Goal: Task Accomplishment & Management: Use online tool/utility

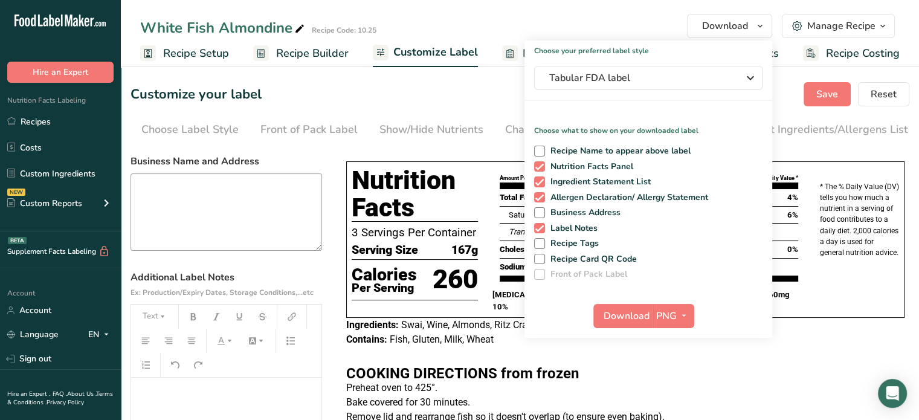
scroll to position [208, 0]
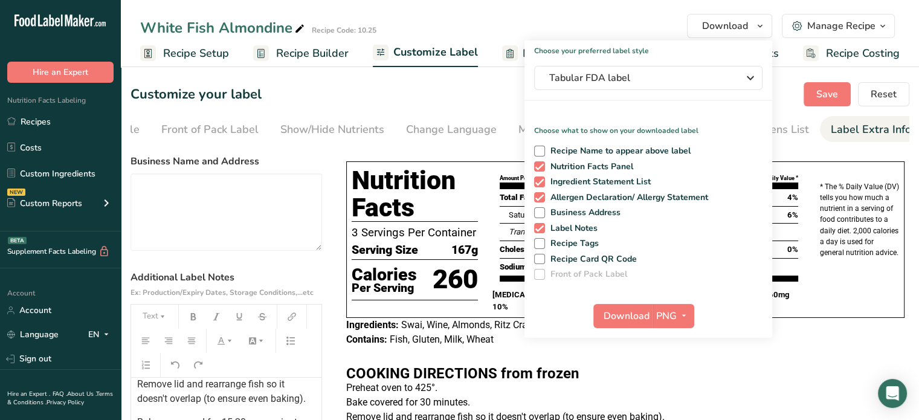
click at [311, 166] on label "Business Name and Address" at bounding box center [226, 161] width 192 height 14
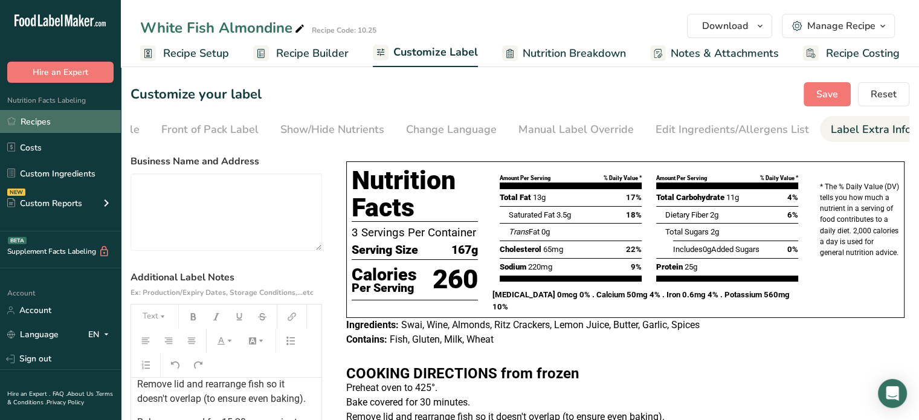
click at [65, 117] on link "Recipes" at bounding box center [60, 121] width 121 height 23
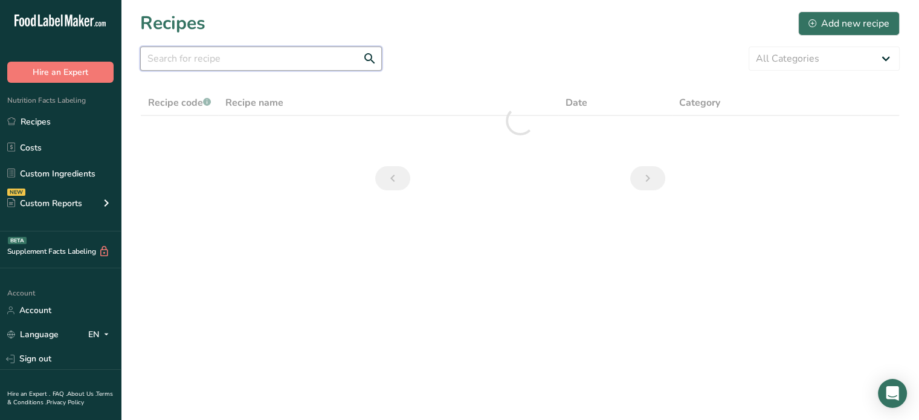
click at [205, 63] on input "text" at bounding box center [261, 59] width 242 height 24
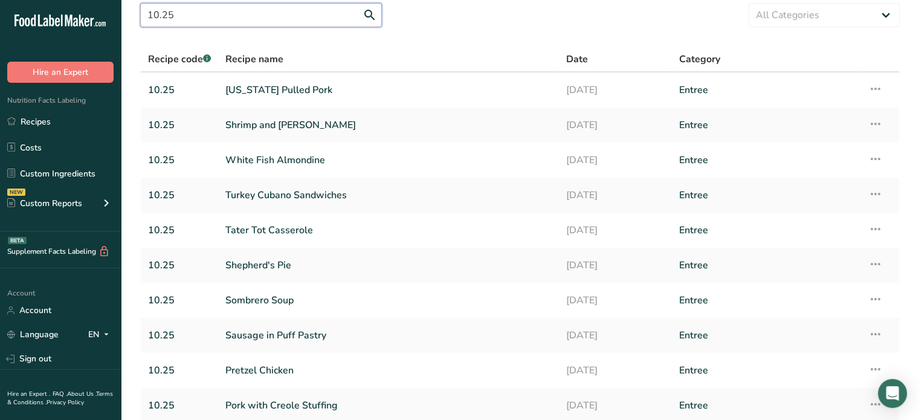
scroll to position [53, 0]
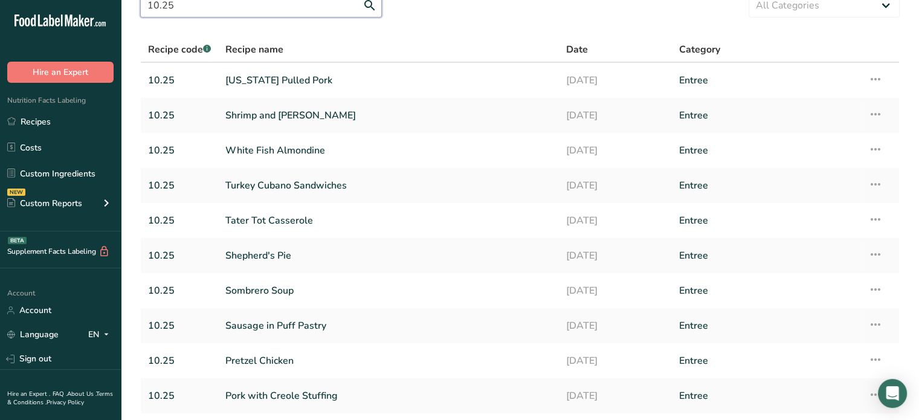
type input "10.25"
click at [267, 79] on link "[US_STATE] Pulled Pork" at bounding box center [388, 80] width 326 height 25
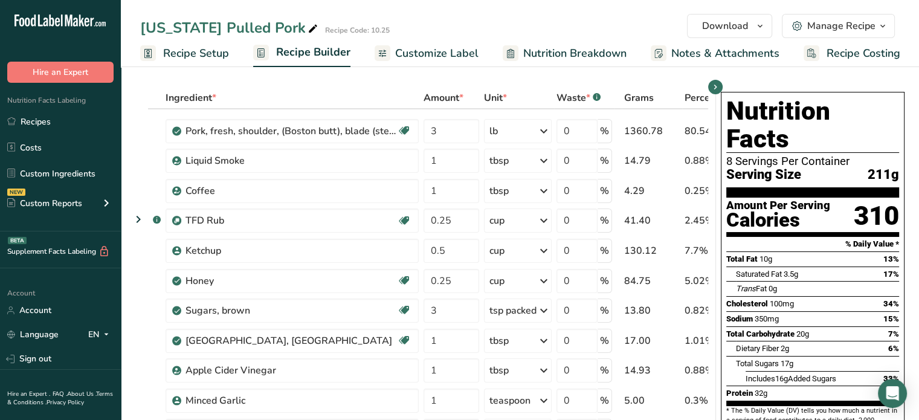
click at [658, 57] on icon at bounding box center [660, 55] width 5 height 5
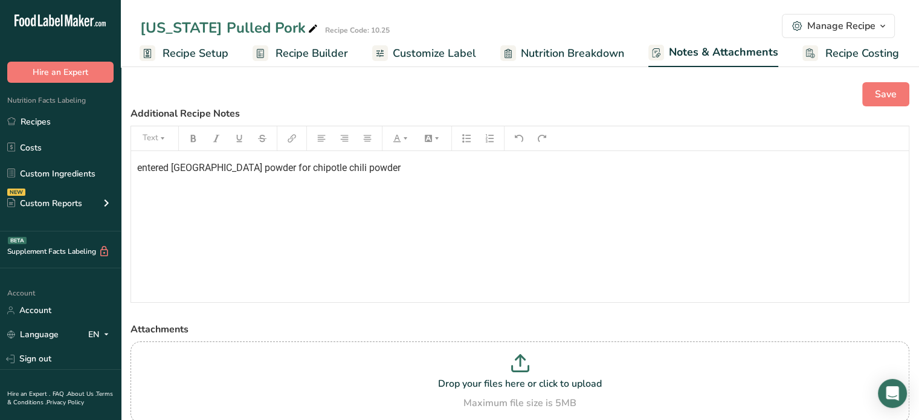
click at [440, 50] on span "Customize Label" at bounding box center [434, 53] width 83 height 16
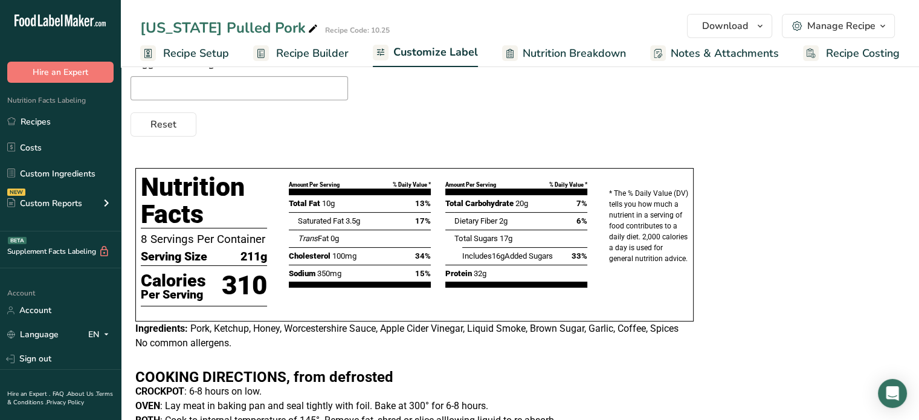
scroll to position [156, 0]
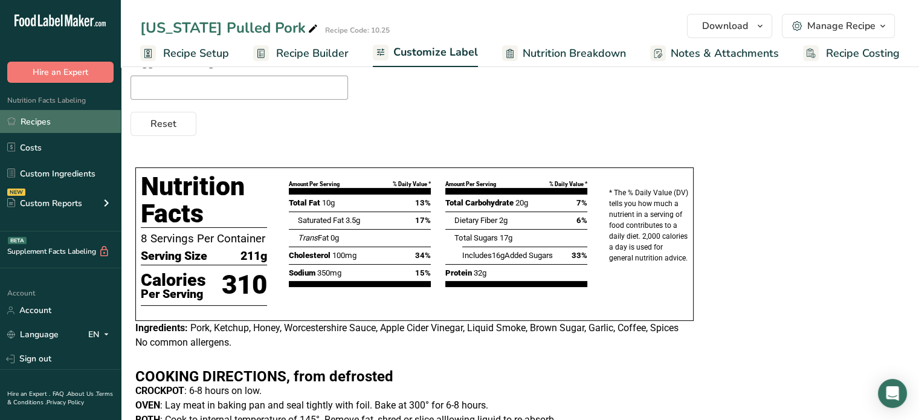
click at [43, 114] on link "Recipes" at bounding box center [60, 121] width 121 height 23
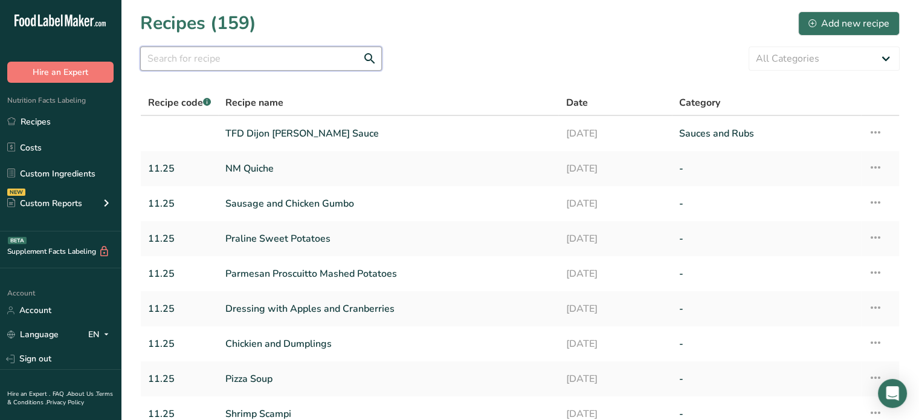
click at [185, 62] on input "text" at bounding box center [261, 59] width 242 height 24
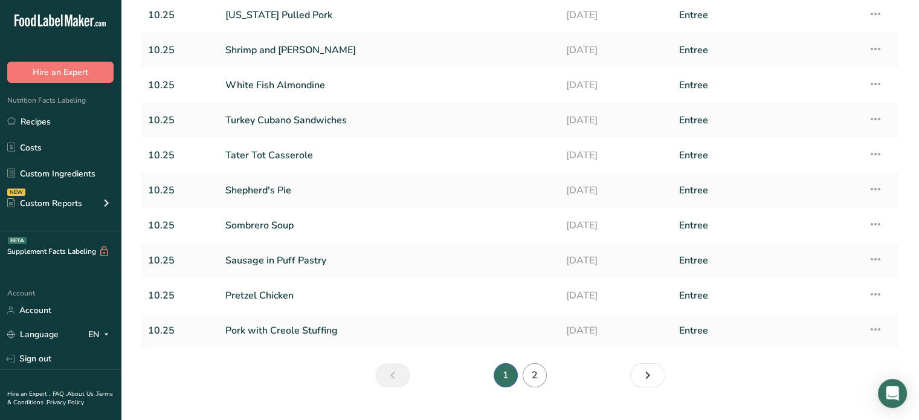
scroll to position [120, 0]
click at [539, 378] on link "2" at bounding box center [535, 374] width 24 height 24
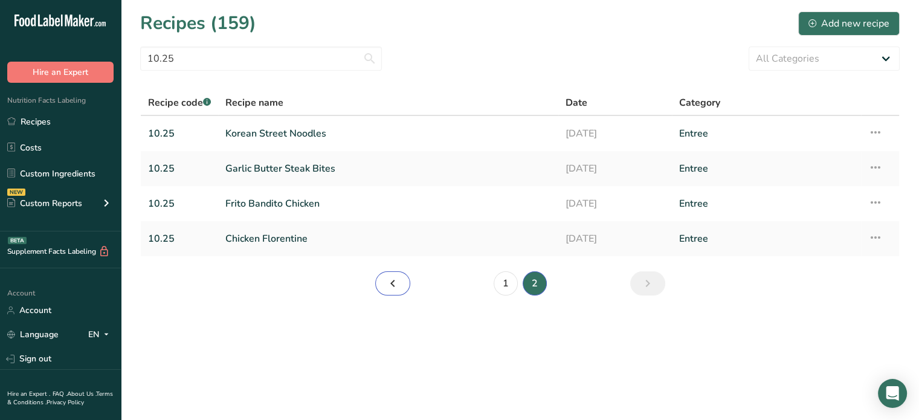
click at [398, 281] on icon "Page 1." at bounding box center [392, 283] width 14 height 22
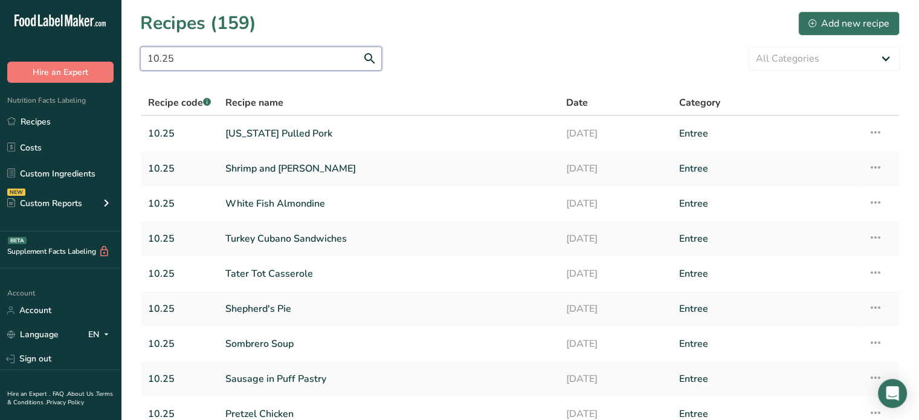
drag, startPoint x: 204, startPoint y: 56, endPoint x: 143, endPoint y: 60, distance: 61.2
click at [143, 60] on input "10.25" at bounding box center [261, 59] width 242 height 24
type input "bacon jam"
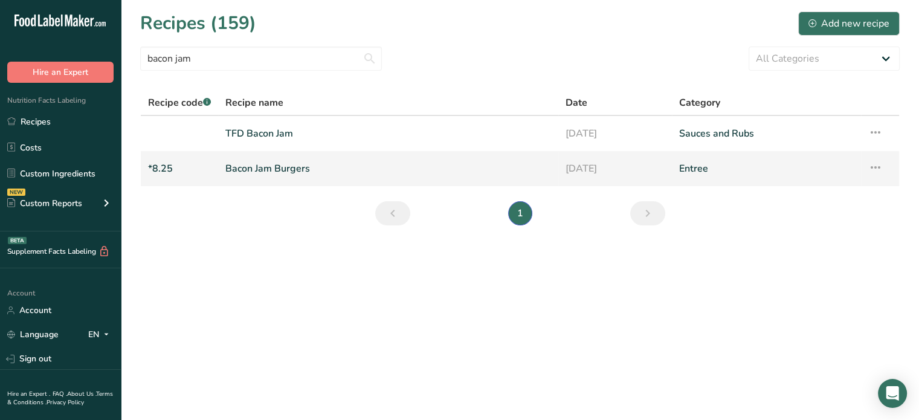
click at [330, 162] on link "Bacon Jam Burgers" at bounding box center [388, 168] width 326 height 25
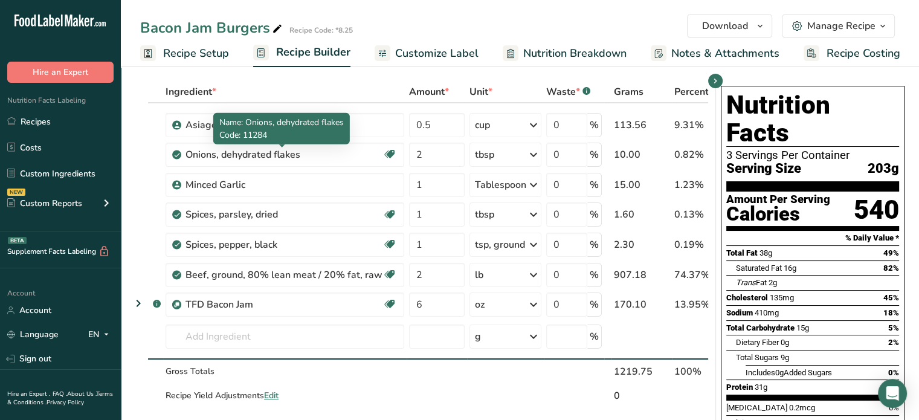
scroll to position [7, 0]
